Goal: Information Seeking & Learning: Learn about a topic

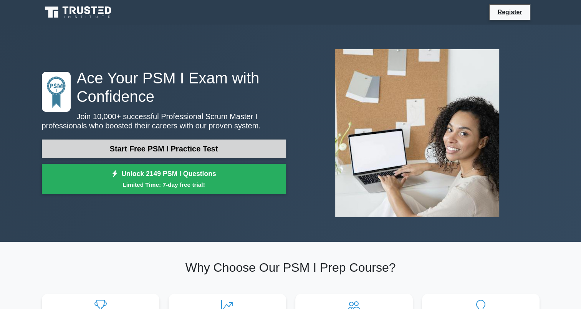
click at [224, 153] on link "Start Free PSM I Practice Test" at bounding box center [164, 148] width 244 height 18
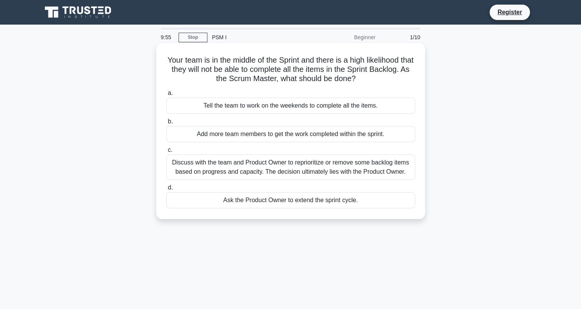
click at [378, 85] on div "Your team is in the middle of the Sprint and there is a high likelihood that th…" at bounding box center [290, 131] width 263 height 170
click at [367, 168] on div "Discuss with the team and Product Owner to reprioritize or remove some backlog …" at bounding box center [290, 166] width 249 height 25
click at [166, 153] on input "c. Discuss with the team and Product Owner to reprioritize or remove some backl…" at bounding box center [166, 150] width 0 height 5
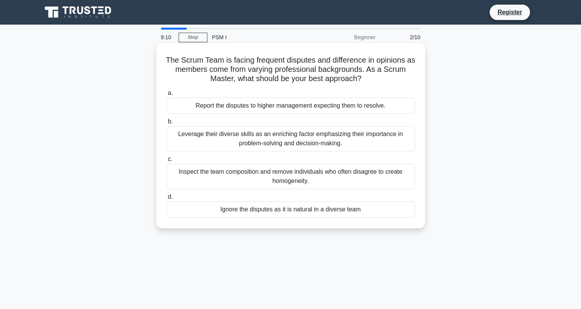
click at [274, 144] on div "Leverage their diverse skills as an enriching factor emphasizing their importan…" at bounding box center [290, 138] width 249 height 25
click at [166, 124] on input "b. Leverage their diverse skills as an enriching factor emphasizing their impor…" at bounding box center [166, 121] width 0 height 5
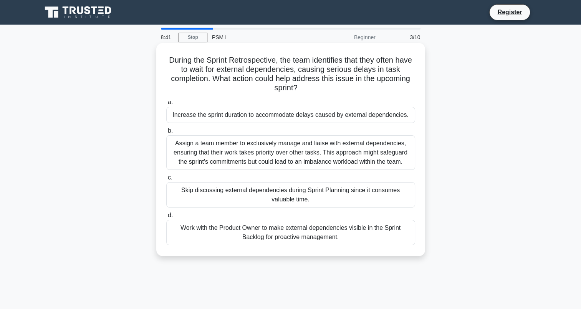
click at [352, 235] on div "Work with the Product Owner to make external dependencies visible in the Sprint…" at bounding box center [290, 232] width 249 height 25
click at [166, 218] on input "d. Work with the Product Owner to make external dependencies visible in the Spr…" at bounding box center [166, 215] width 0 height 5
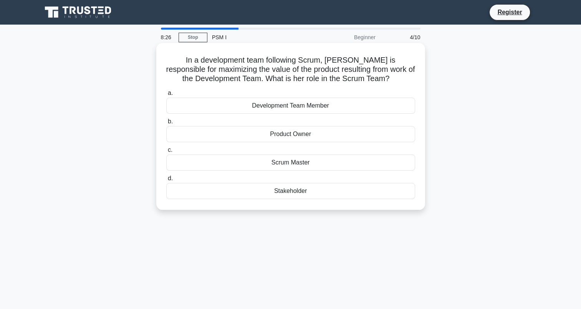
click at [308, 138] on div "Product Owner" at bounding box center [290, 134] width 249 height 16
click at [166, 124] on input "b. Product Owner" at bounding box center [166, 121] width 0 height 5
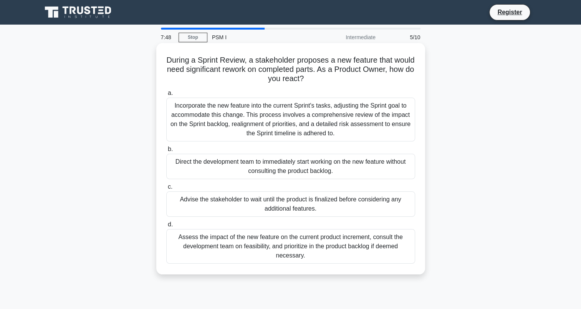
click at [334, 246] on div "Assess the impact of the new feature on the current product increment, consult …" at bounding box center [290, 246] width 249 height 35
click at [166, 227] on input "d. Assess the impact of the new feature on the current product increment, consu…" at bounding box center [166, 224] width 0 height 5
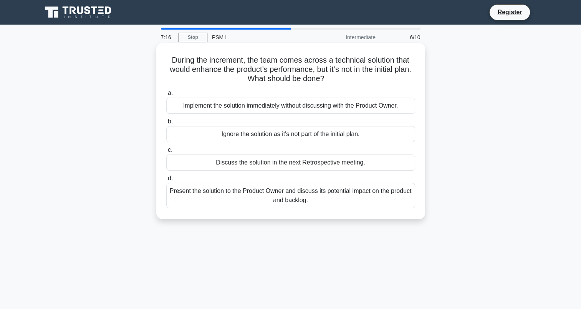
click at [321, 204] on div "Present the solution to the Product Owner and discuss its potential impact on t…" at bounding box center [290, 195] width 249 height 25
click at [166, 181] on input "d. Present the solution to the Product Owner and discuss its potential impact o…" at bounding box center [166, 178] width 0 height 5
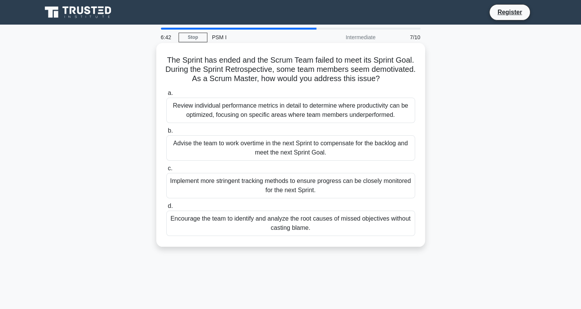
click at [403, 121] on div "Review individual performance metrics in detail to determine where productivity…" at bounding box center [290, 110] width 249 height 25
click at [166, 96] on input "a. Review individual performance metrics in detail to determine where productiv…" at bounding box center [166, 93] width 0 height 5
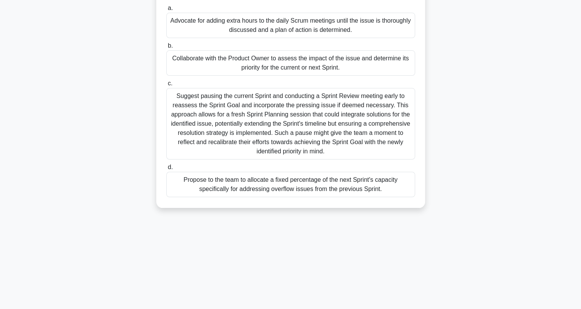
scroll to position [106, 0]
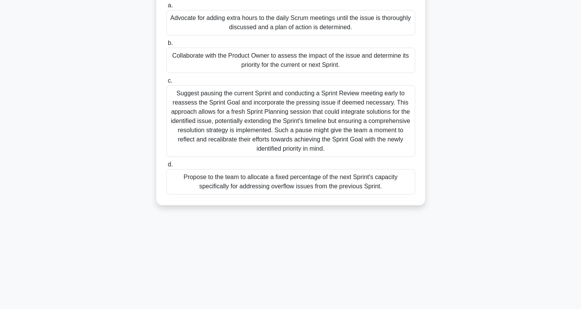
click at [314, 61] on div "Collaborate with the Product Owner to assess the impact of the issue and determ…" at bounding box center [290, 60] width 249 height 25
click at [166, 46] on input "b. Collaborate with the Product Owner to assess the impact of the issue and det…" at bounding box center [166, 43] width 0 height 5
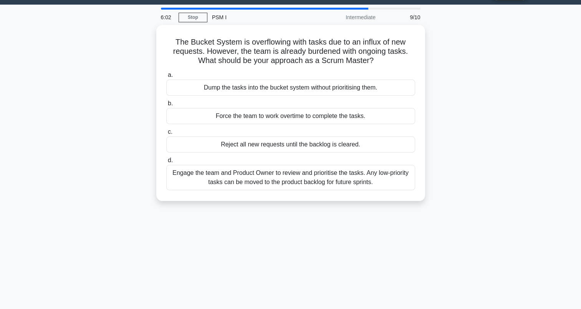
scroll to position [0, 0]
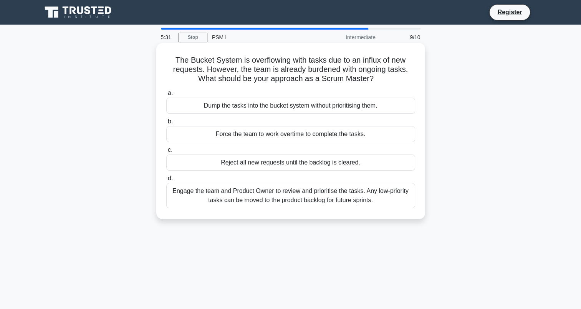
click at [366, 204] on div "Engage the team and Product Owner to review and prioritise the tasks. Any low-p…" at bounding box center [290, 195] width 249 height 25
click at [166, 181] on input "d. Engage the team and Product Owner to review and prioritise the tasks. Any lo…" at bounding box center [166, 178] width 0 height 5
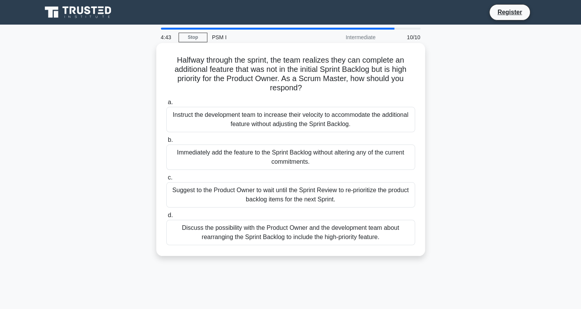
click at [360, 239] on div "Discuss the possibility with the Product Owner and the development team about r…" at bounding box center [290, 232] width 249 height 25
click at [166, 218] on input "d. Discuss the possibility with the Product Owner and the development team abou…" at bounding box center [166, 215] width 0 height 5
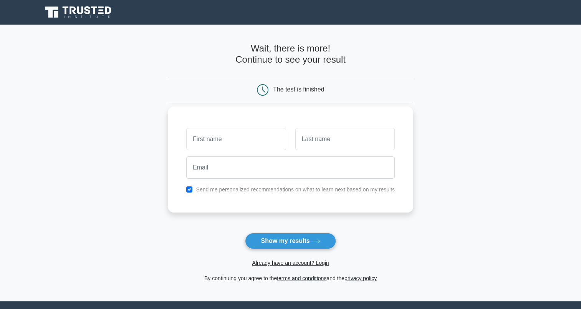
drag, startPoint x: 329, startPoint y: 242, endPoint x: 231, endPoint y: 131, distance: 148.6
click at [231, 131] on form "Wait, there is more! Continue to see your result The test is finished and the" at bounding box center [291, 163] width 246 height 240
click at [223, 145] on input "text" at bounding box center [236, 139] width 100 height 22
click at [334, 236] on button "Show my results" at bounding box center [290, 241] width 91 height 16
type input "Peter"
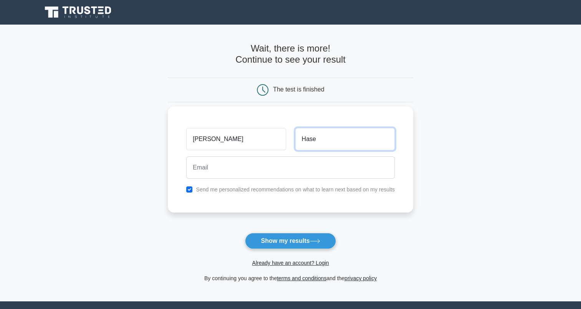
type input "Hase"
